Goal: Task Accomplishment & Management: Use online tool/utility

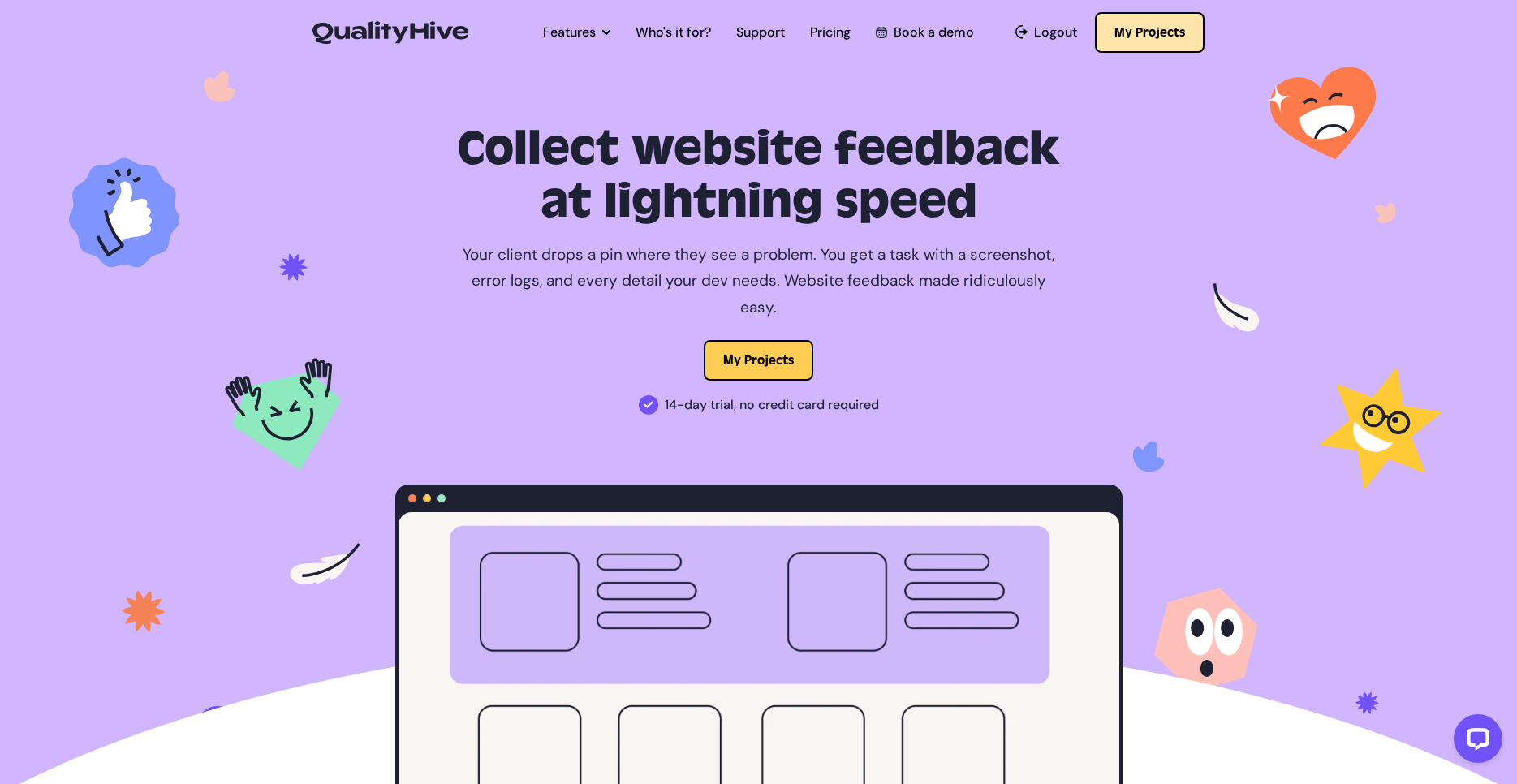
click at [1127, 32] on button "My Projects" at bounding box center [1149, 31] width 109 height 40
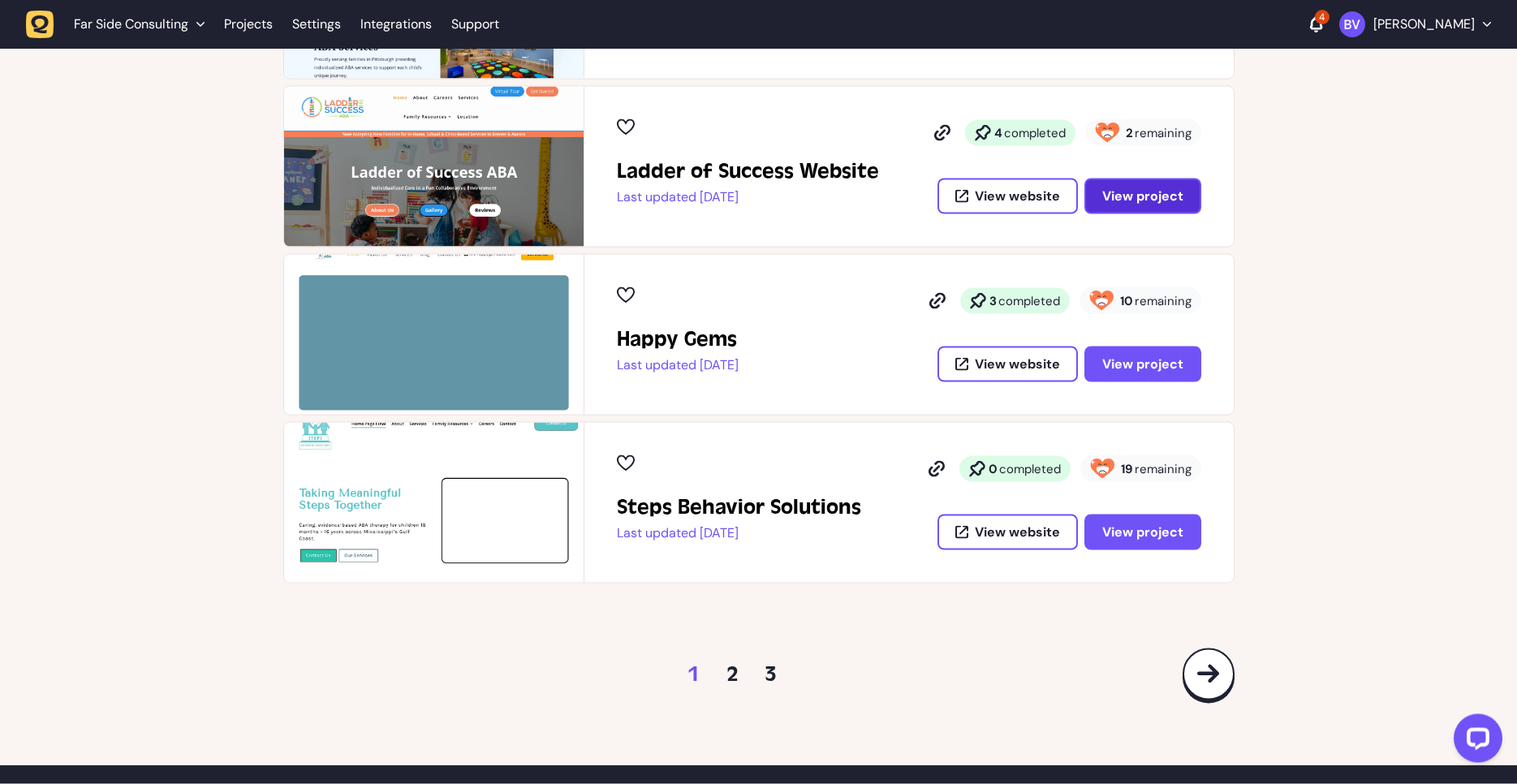
scroll to position [194, 0]
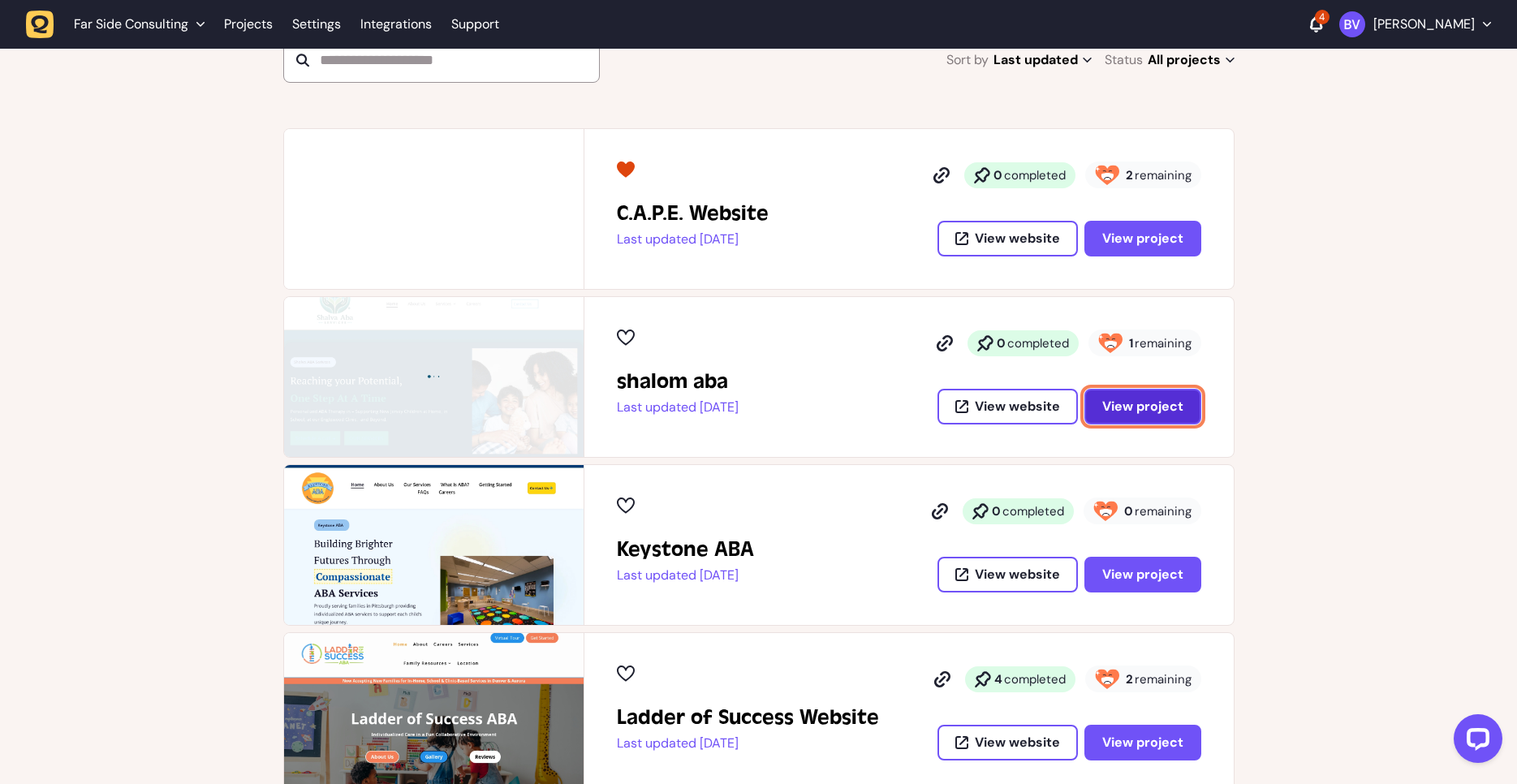
click at [1106, 403] on span "View project" at bounding box center [1142, 406] width 82 height 13
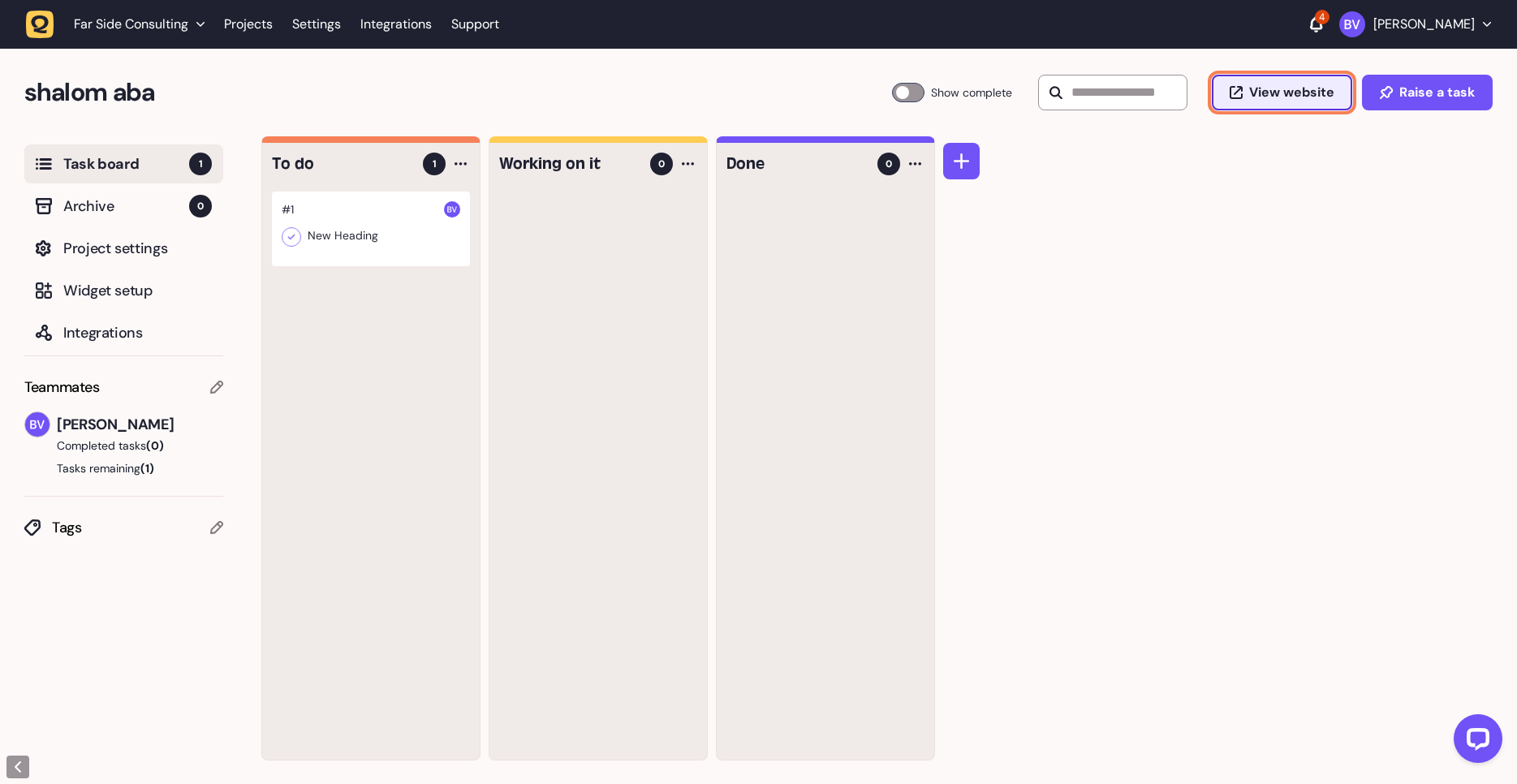
click at [1306, 99] on span "View website" at bounding box center [1291, 92] width 85 height 13
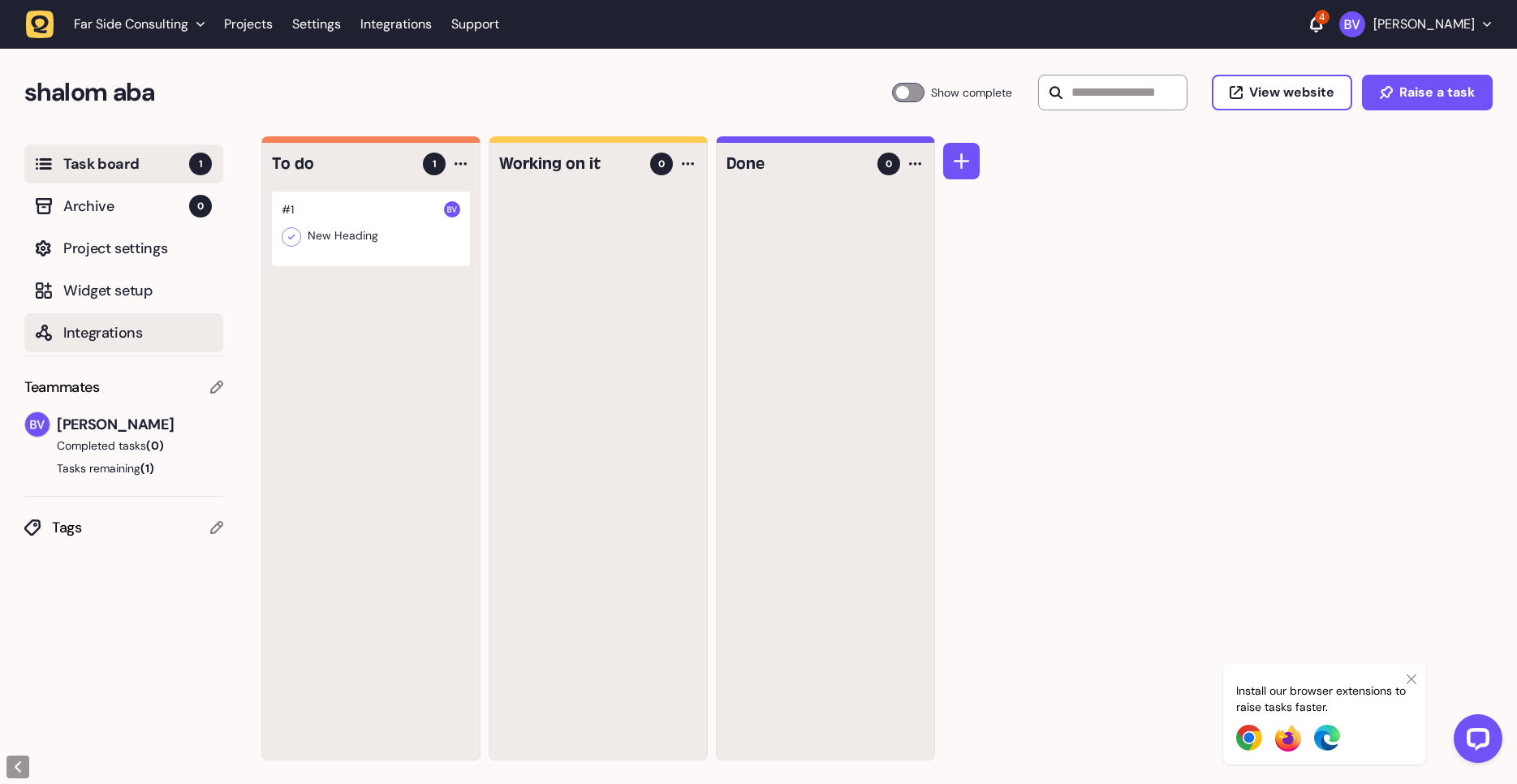
click at [95, 321] on span "Integrations" at bounding box center [137, 332] width 148 height 23
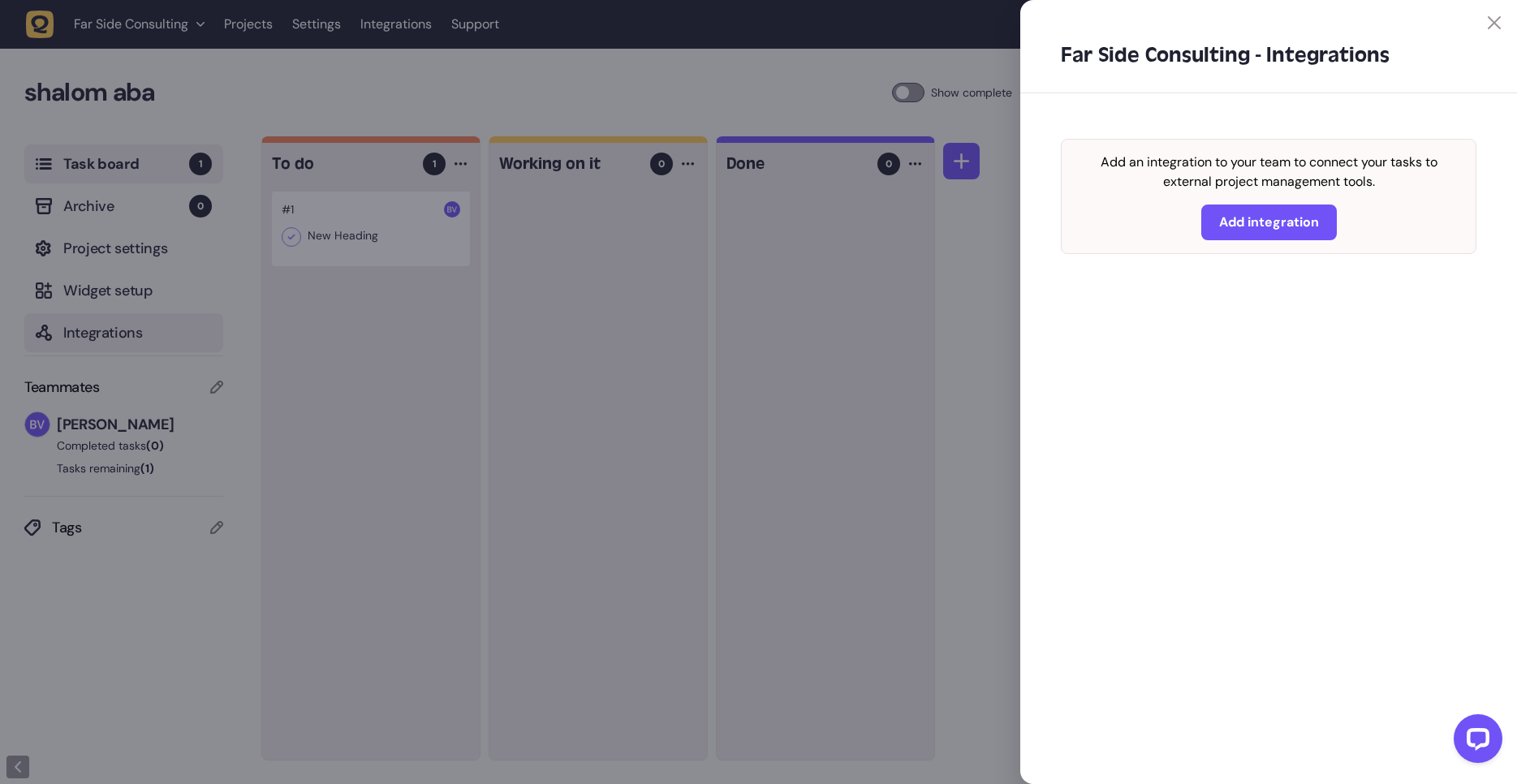
click at [95, 297] on div at bounding box center [758, 392] width 1517 height 784
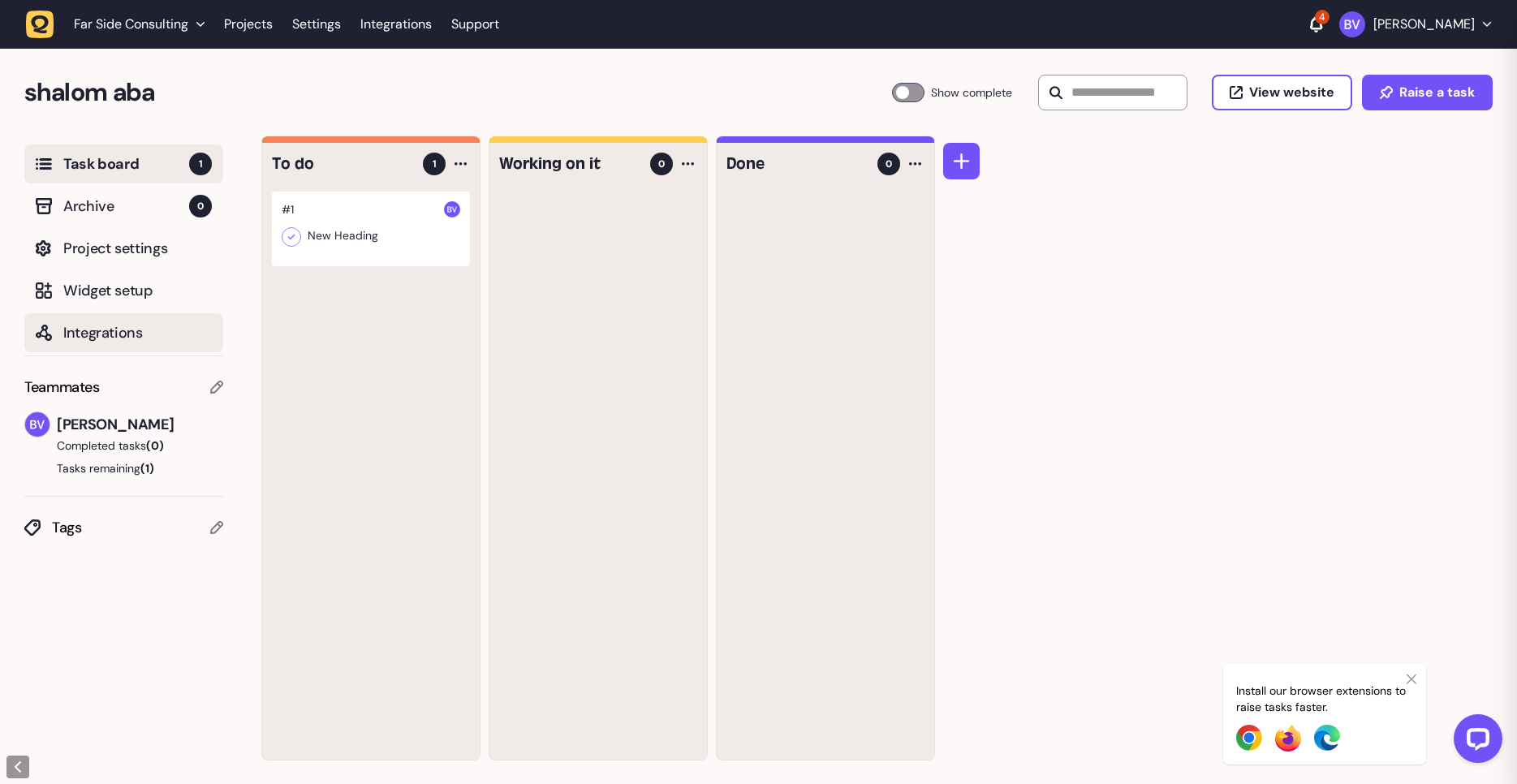
click at [95, 297] on span "Widget setup" at bounding box center [137, 290] width 148 height 23
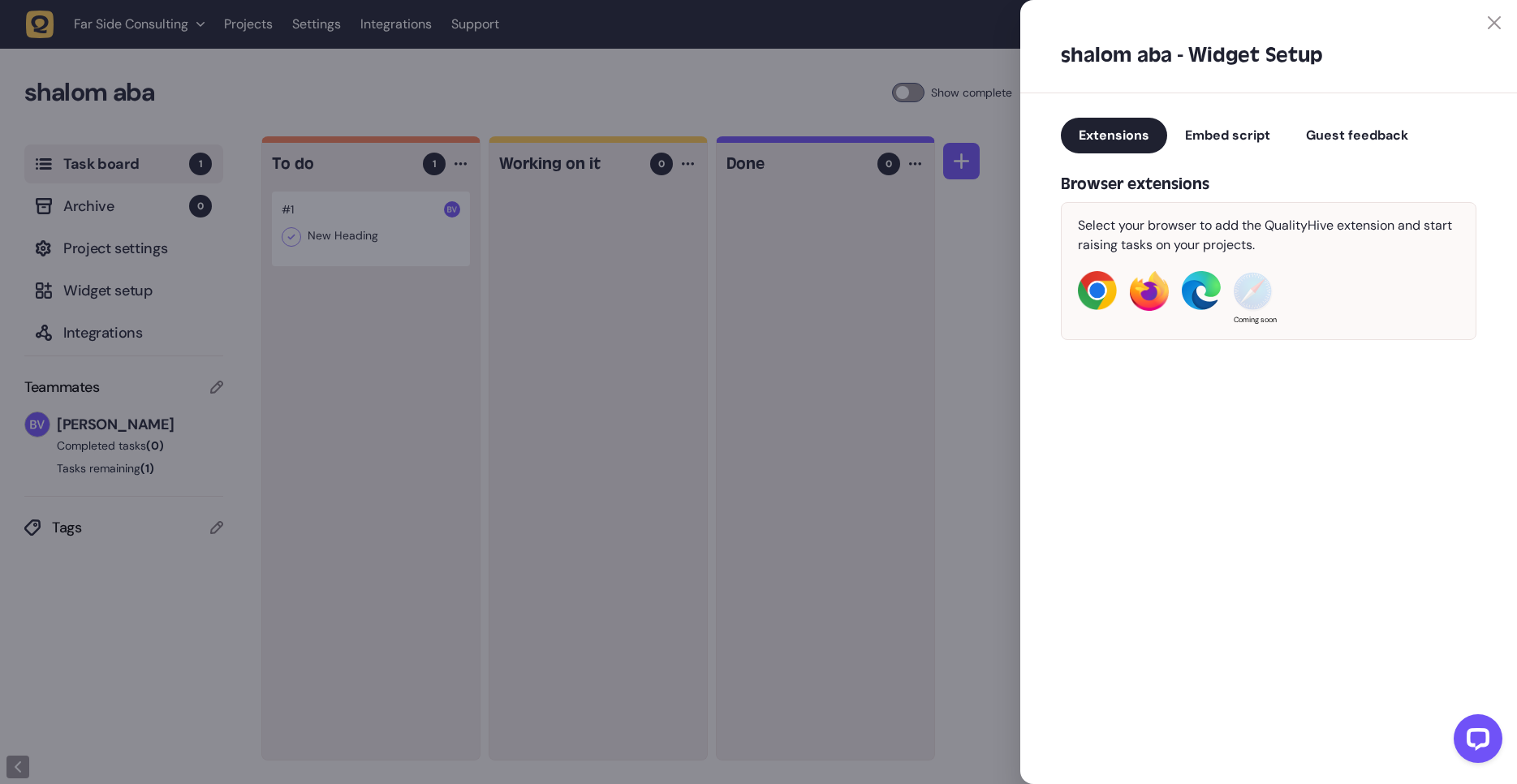
click at [1350, 140] on span "Guest feedback" at bounding box center [1357, 135] width 102 height 17
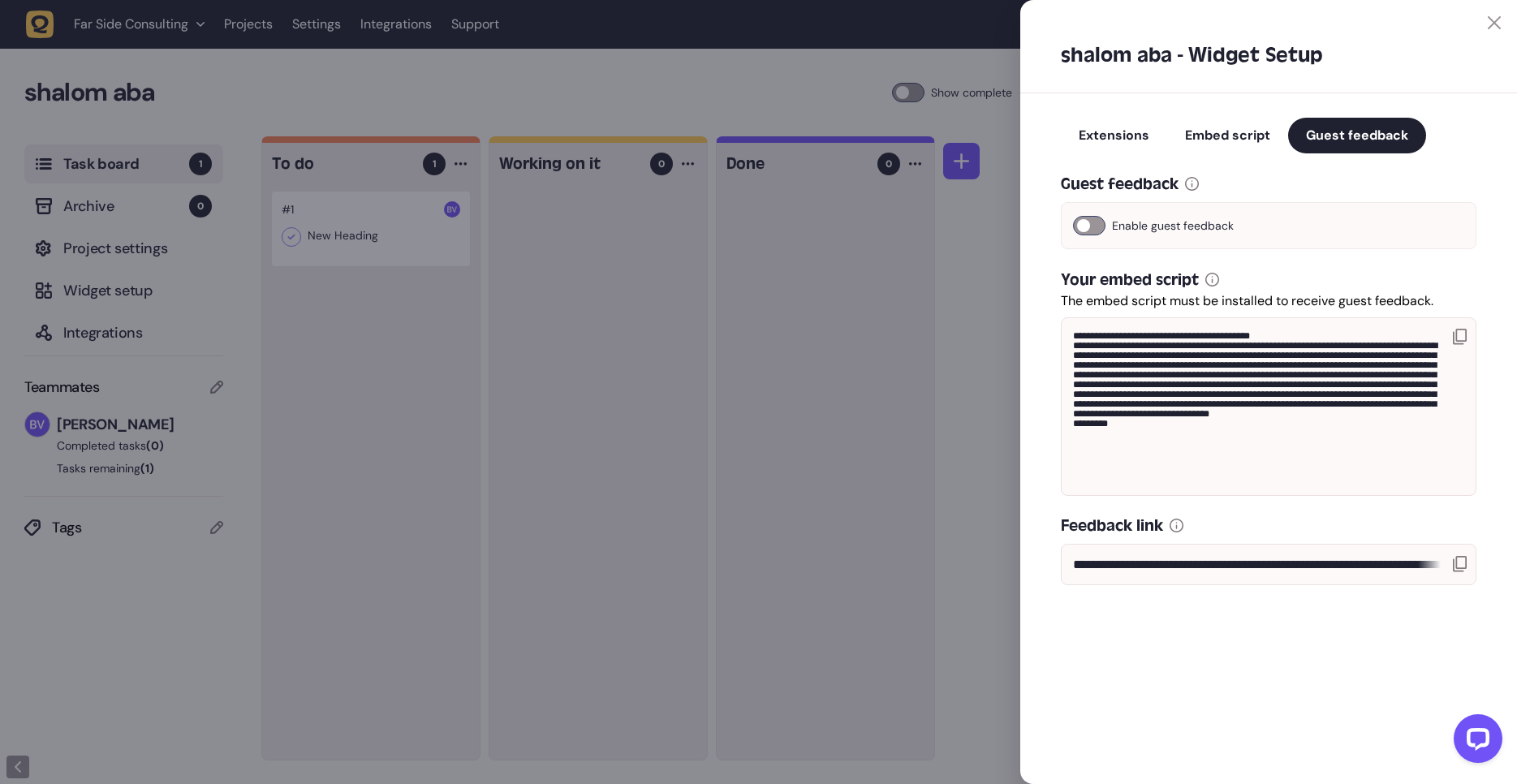
click at [1465, 559] on icon at bounding box center [1459, 564] width 14 height 17
